Goal: Task Accomplishment & Management: Complete application form

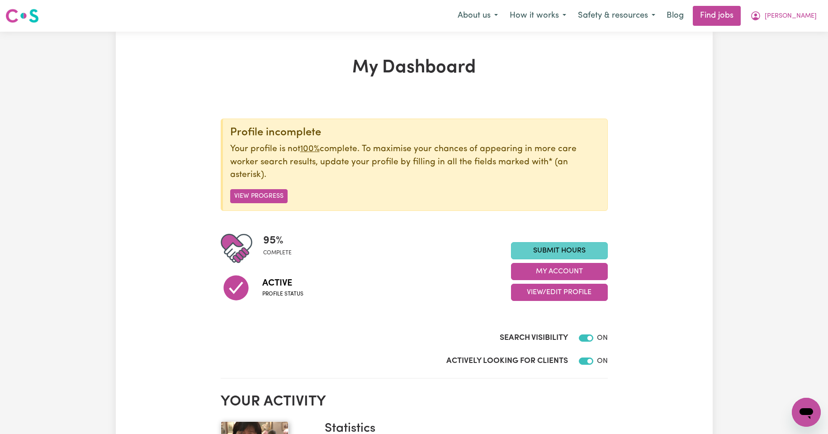
click at [581, 249] on link "Submit Hours" at bounding box center [559, 250] width 97 height 17
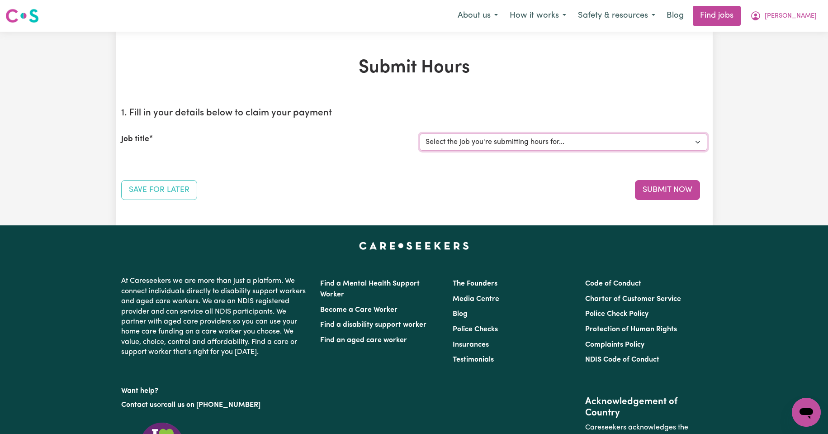
click at [698, 142] on select "Select the job you're submitting hours for... [Kishore Hands Of Care] Support W…" at bounding box center [564, 141] width 288 height 17
select select "14320"
click at [420, 133] on select "Select the job you're submitting hours for... [Kishore Hands Of Care] Support W…" at bounding box center [564, 141] width 288 height 17
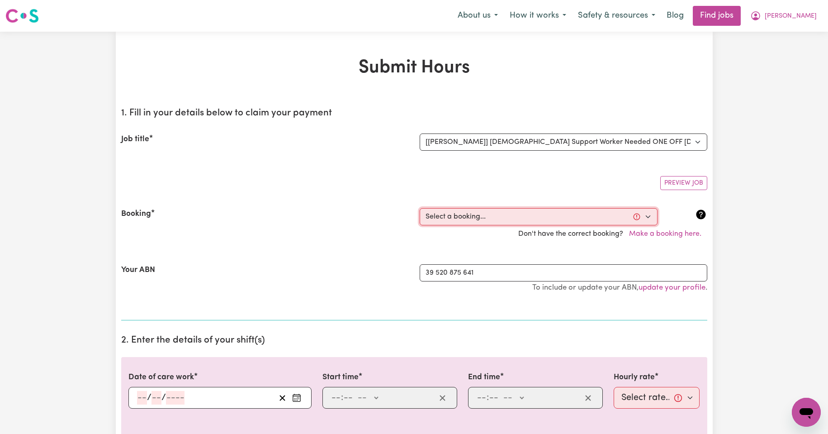
click at [647, 217] on select "Select a booking... [DATE] 08:00am to 09:30am (ONE-OFF) [DATE] 08:00am to 09:30…" at bounding box center [539, 216] width 238 height 17
select select "354676"
click at [420, 208] on select "Select a booking... [DATE] 08:00am to 09:30am (ONE-OFF) [DATE] 08:00am to 09:30…" at bounding box center [539, 216] width 238 height 17
type input "[DATE]"
type input "17"
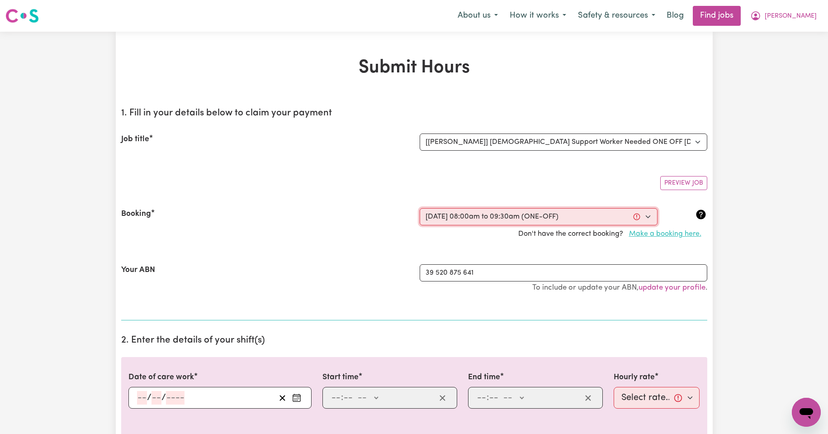
type input "9"
type input "2025"
type input "08:00"
type input "8"
type input "0"
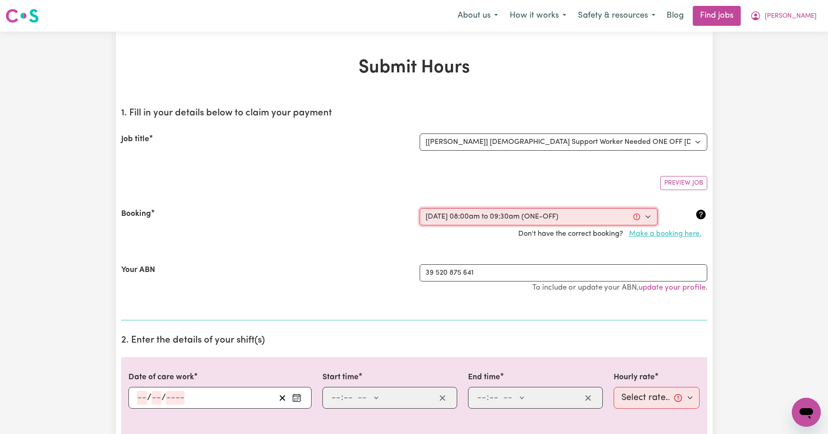
select select "am"
type input "09:30"
type input "9"
type input "30"
select select "am"
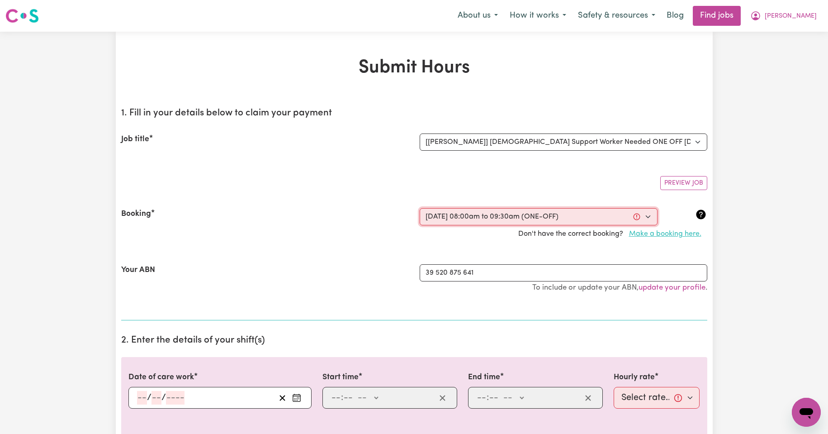
select select "50-Weekday"
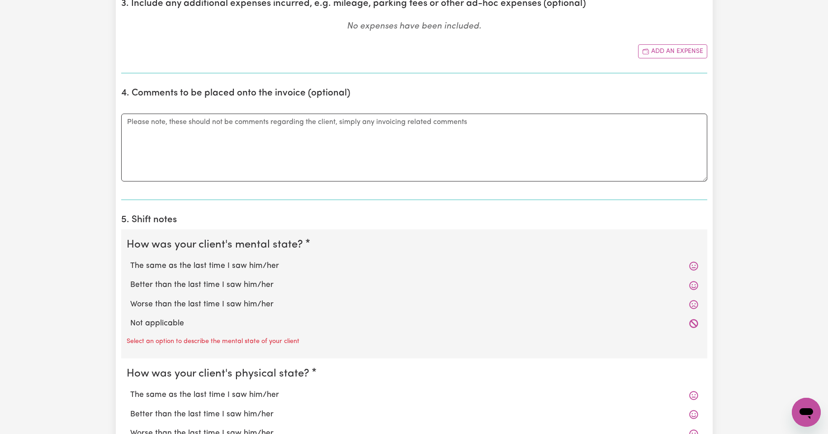
scroll to position [498, 0]
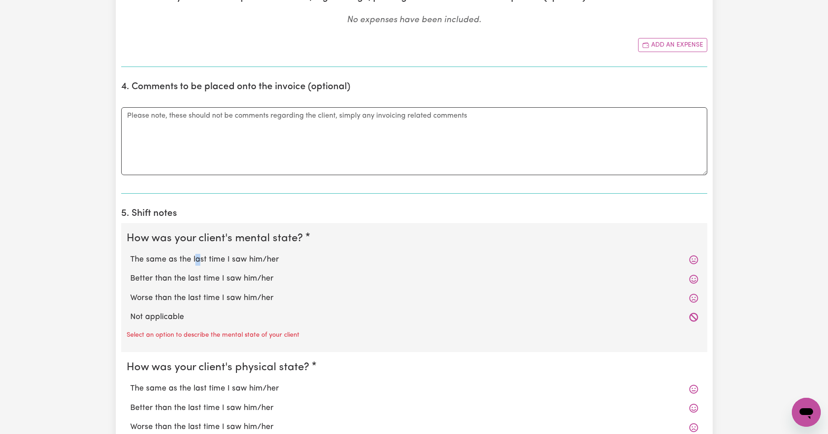
click at [196, 260] on label "The same as the last time I saw him/her" at bounding box center [414, 260] width 568 height 12
click at [161, 260] on label "The same as the last time I saw him/her" at bounding box center [414, 260] width 568 height 12
click at [130, 254] on input "The same as the last time I saw him/her" at bounding box center [130, 253] width 0 height 0
radio input "true"
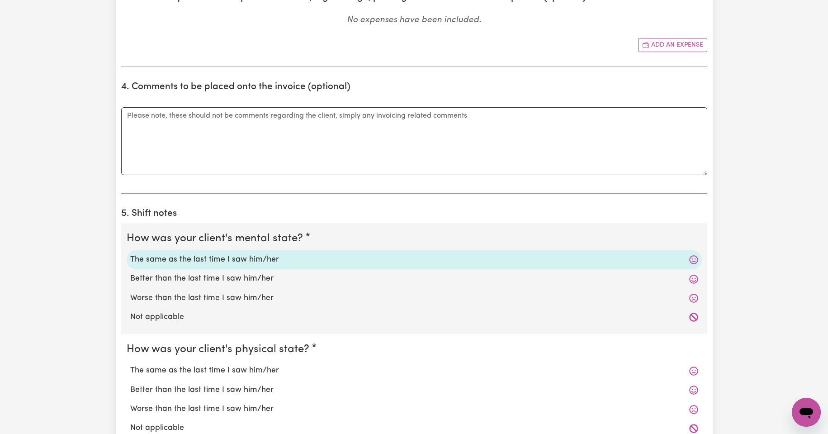
click at [182, 370] on label "The same as the last time I saw him/her" at bounding box center [414, 371] width 568 height 12
click at [130, 365] on input "The same as the last time I saw him/her" at bounding box center [130, 364] width 0 height 0
radio input "true"
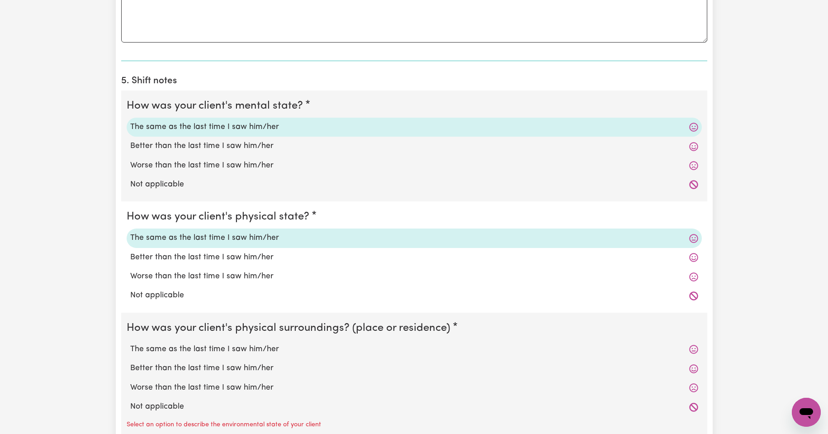
scroll to position [633, 0]
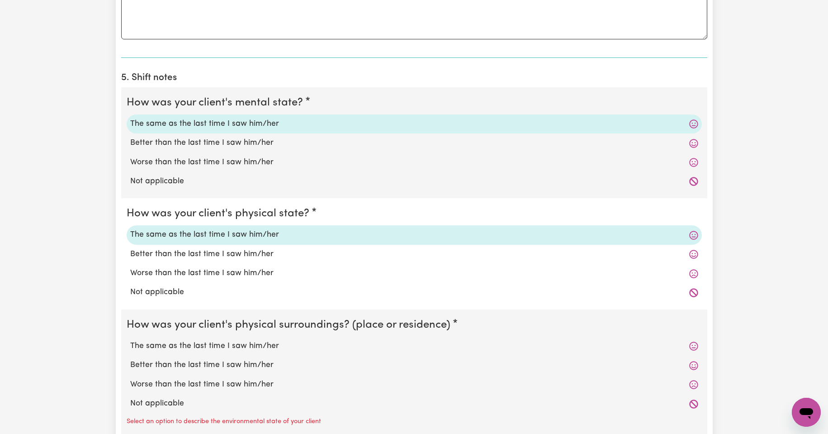
click at [186, 347] on label "The same as the last time I saw him/her" at bounding box center [414, 346] width 568 height 12
click at [130, 340] on input "The same as the last time I saw him/her" at bounding box center [130, 340] width 0 height 0
radio input "true"
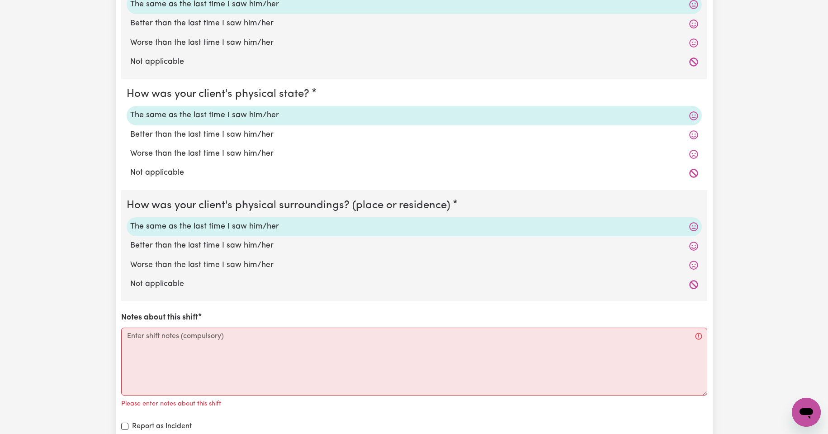
scroll to position [769, 0]
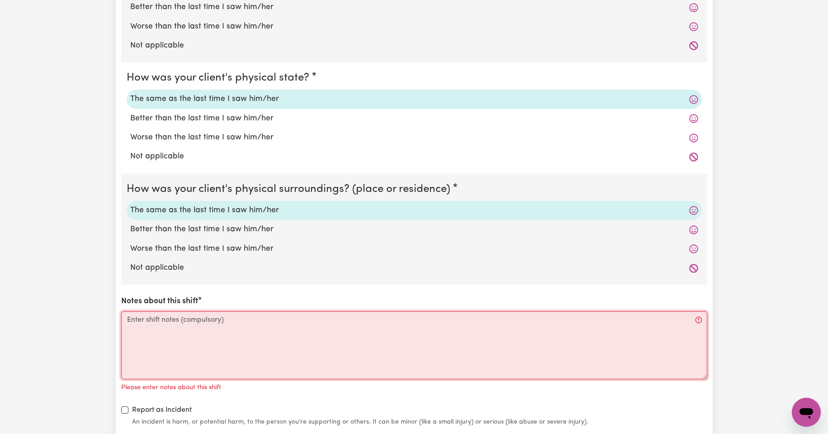
click at [166, 322] on textarea "Notes about this shift" at bounding box center [414, 345] width 586 height 68
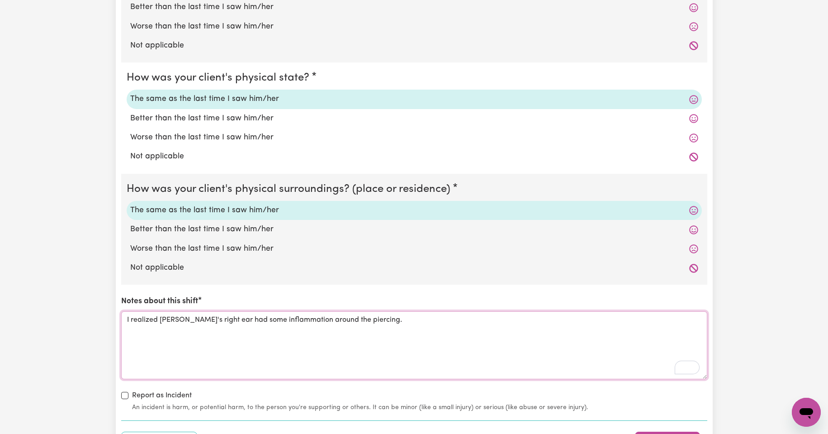
click at [379, 319] on textarea "I realized [PERSON_NAME]'s right ear had some inflammation around the piercing." at bounding box center [414, 345] width 586 height 68
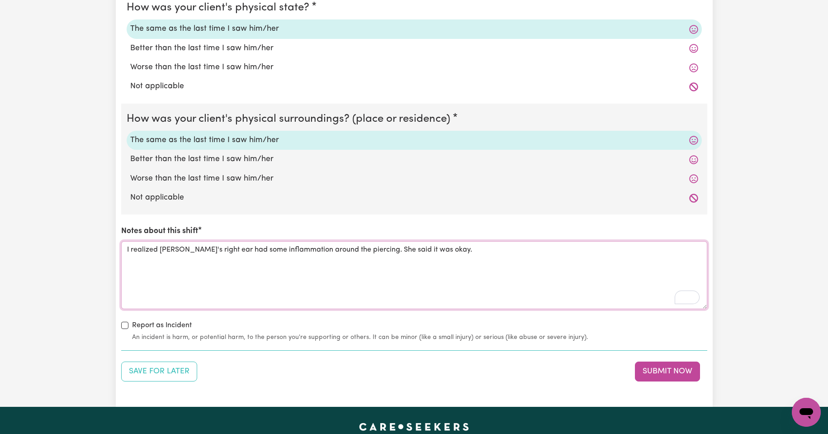
scroll to position [844, 0]
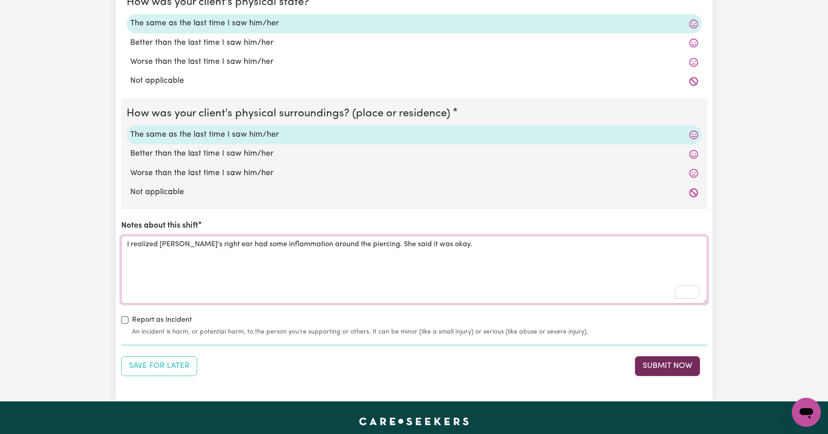
type textarea "I realized [PERSON_NAME]'s right ear had some inflammation around the piercing.…"
click at [677, 367] on button "Submit Now" at bounding box center [667, 366] width 65 height 20
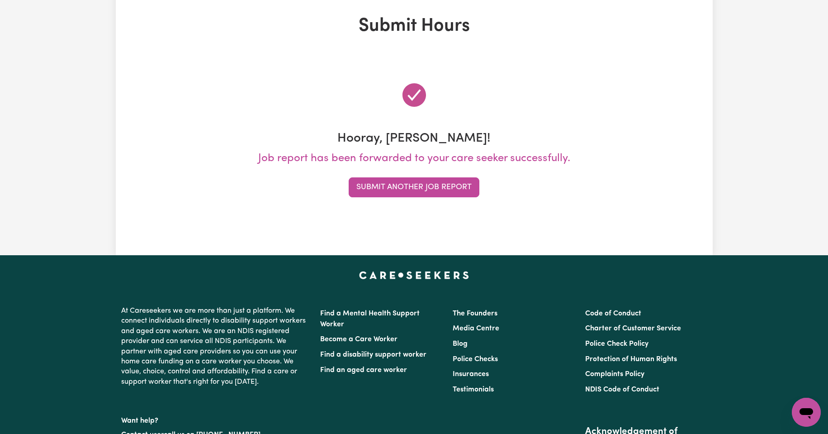
scroll to position [0, 0]
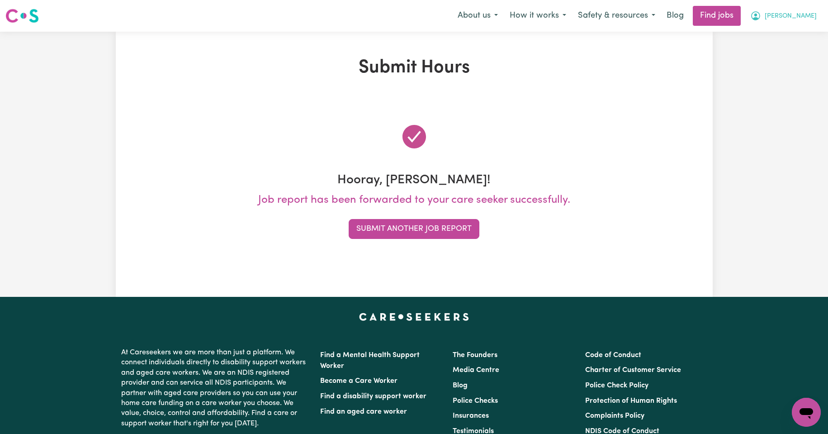
click at [807, 15] on span "[PERSON_NAME]" at bounding box center [791, 16] width 52 height 10
click at [782, 35] on link "My Account" at bounding box center [786, 35] width 71 height 17
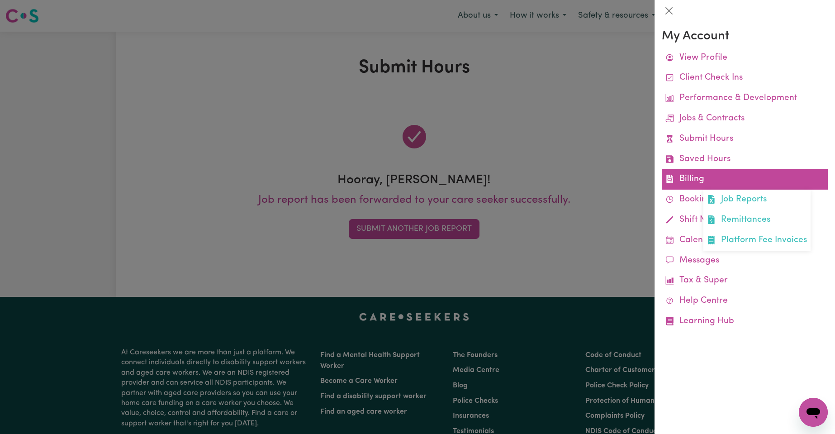
click at [697, 179] on link "Billing Job Reports Remittances Platform Fee Invoices" at bounding box center [745, 179] width 166 height 20
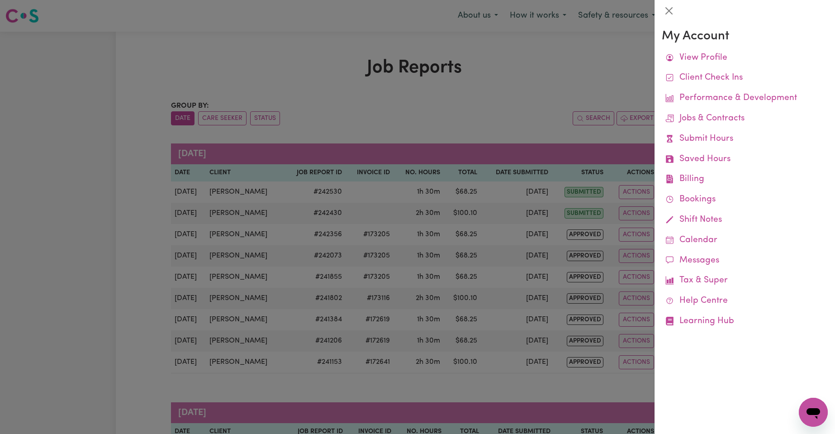
click at [532, 66] on div at bounding box center [417, 217] width 835 height 434
